Goal: Transaction & Acquisition: Purchase product/service

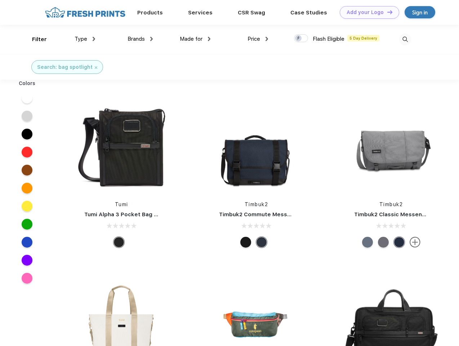
scroll to position [0, 0]
click at [367, 12] on link "Add your Logo Design Tool" at bounding box center [369, 12] width 59 height 13
click at [0, 0] on div "Design Tool" at bounding box center [0, 0] width 0 height 0
click at [387, 12] on link "Add your Logo Design Tool" at bounding box center [369, 12] width 59 height 13
click at [35, 39] on div "Filter" at bounding box center [39, 39] width 15 height 8
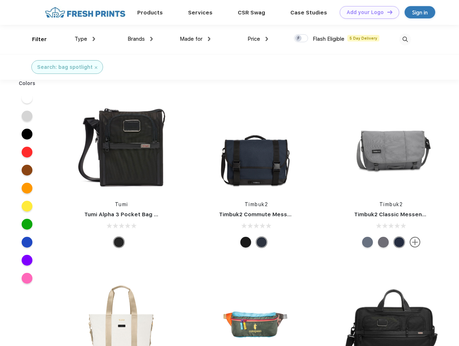
click at [85, 39] on span "Type" at bounding box center [81, 39] width 13 height 6
click at [140, 39] on span "Brands" at bounding box center [136, 39] width 17 height 6
click at [195, 39] on span "Made for" at bounding box center [191, 39] width 23 height 6
click at [258, 39] on span "Price" at bounding box center [254, 39] width 13 height 6
click at [301, 39] on div at bounding box center [301, 38] width 14 height 8
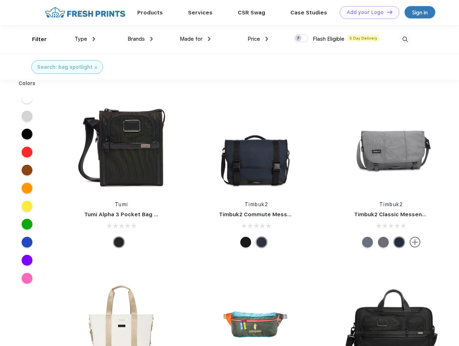
click at [299, 39] on input "checkbox" at bounding box center [296, 36] width 5 height 5
click at [405, 39] on img at bounding box center [405, 40] width 12 height 12
